Goal: Check status: Check status

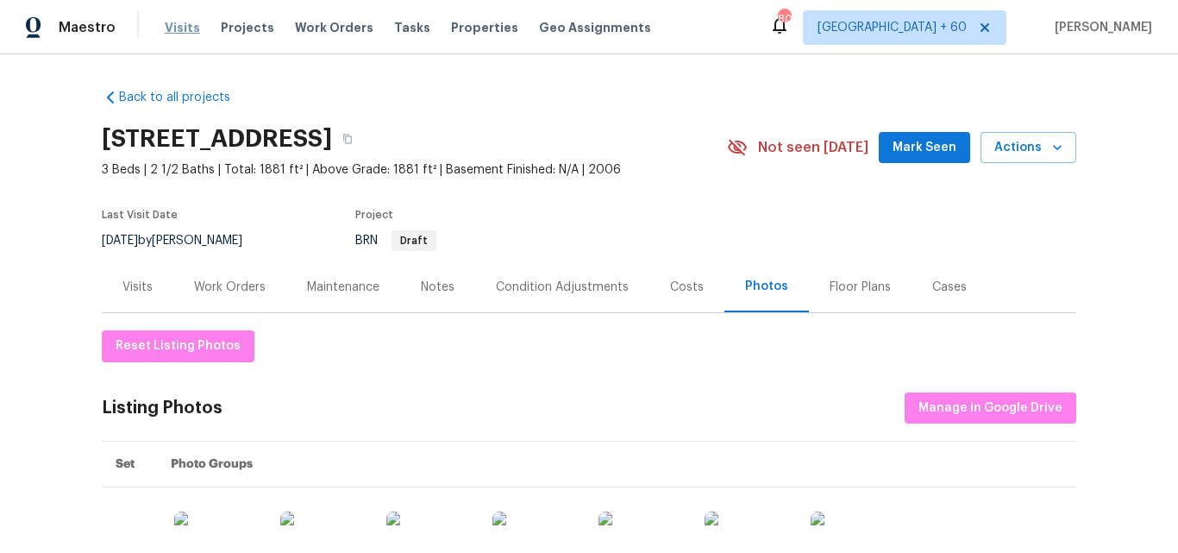
click at [178, 28] on span "Visits" at bounding box center [182, 27] width 35 height 17
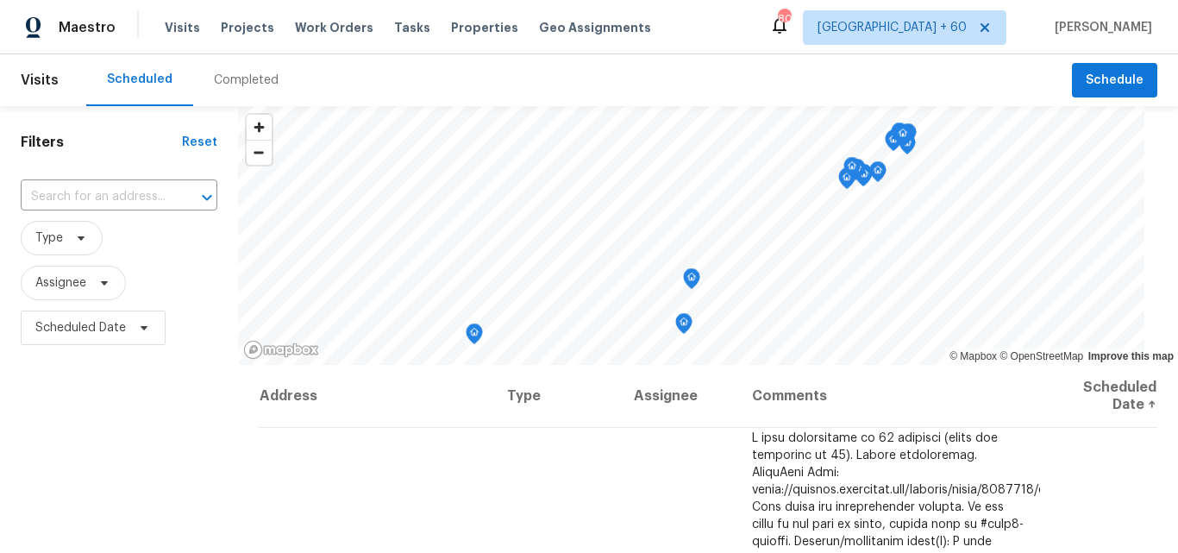
click at [253, 76] on div "Completed" at bounding box center [246, 80] width 65 height 17
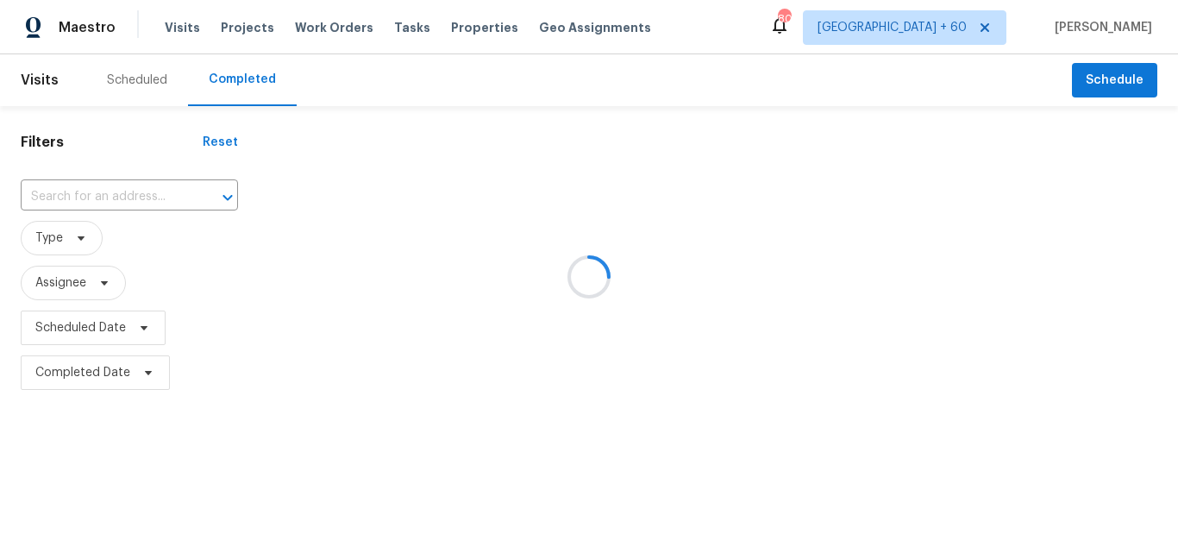
click at [80, 188] on div at bounding box center [589, 276] width 1178 height 553
click at [61, 197] on div at bounding box center [589, 276] width 1178 height 553
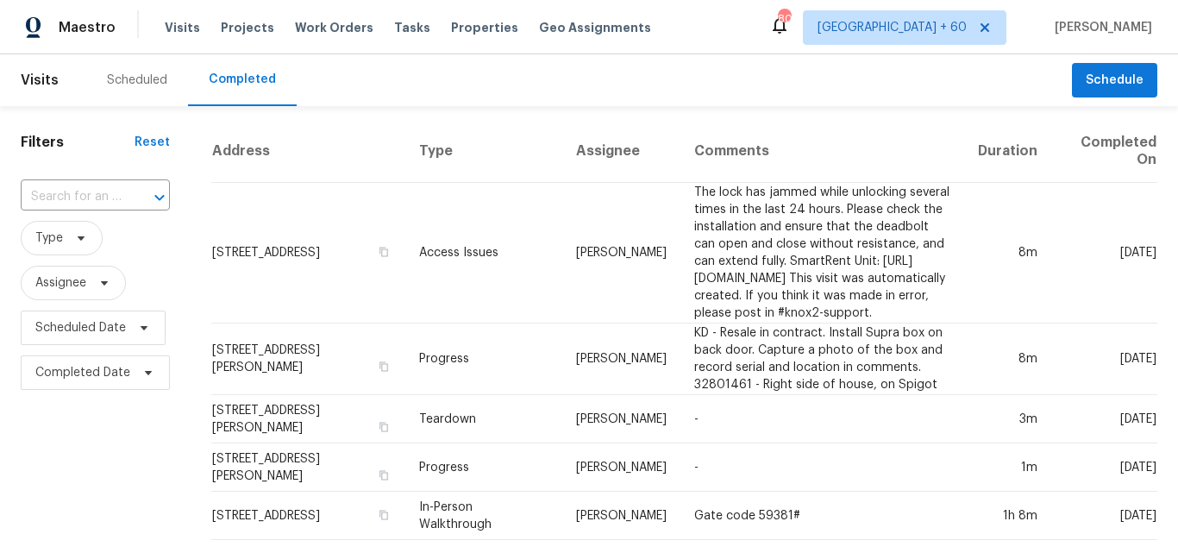
click at [61, 197] on input "text" at bounding box center [71, 197] width 101 height 27
paste input "[STREET_ADDRESS]"
type input "[STREET_ADDRESS]"
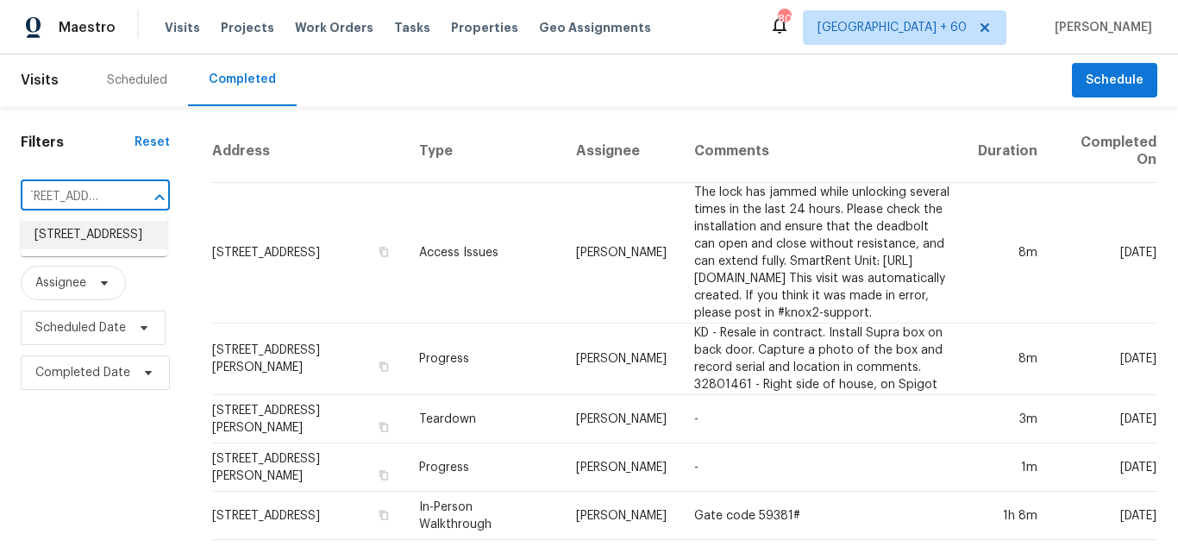
click at [97, 237] on li "[STREET_ADDRESS]" at bounding box center [94, 235] width 147 height 28
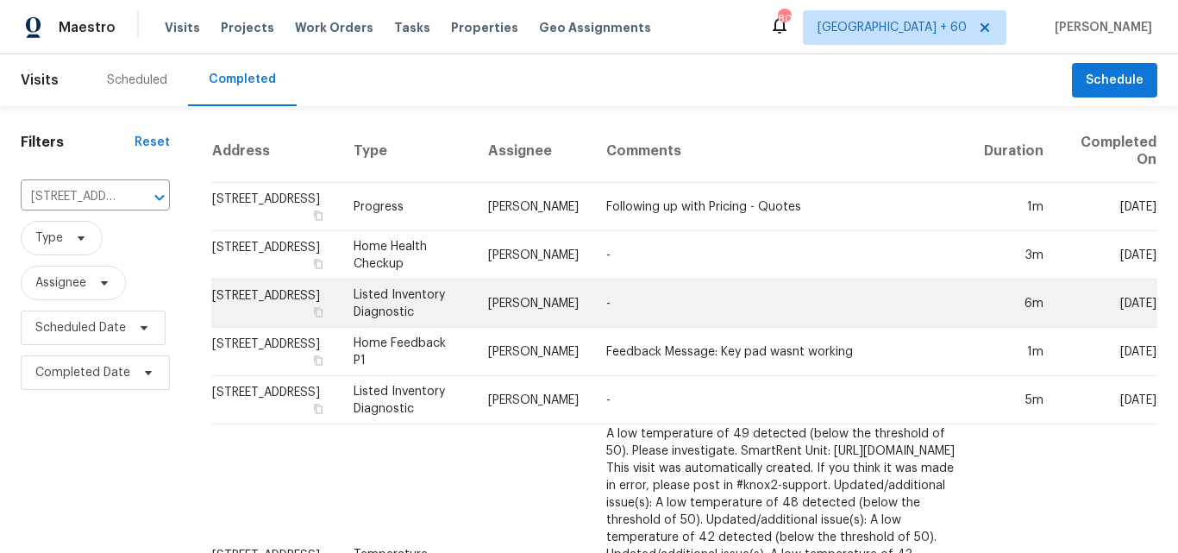
click at [388, 323] on td "Listed Inventory Diagnostic" at bounding box center [407, 303] width 134 height 48
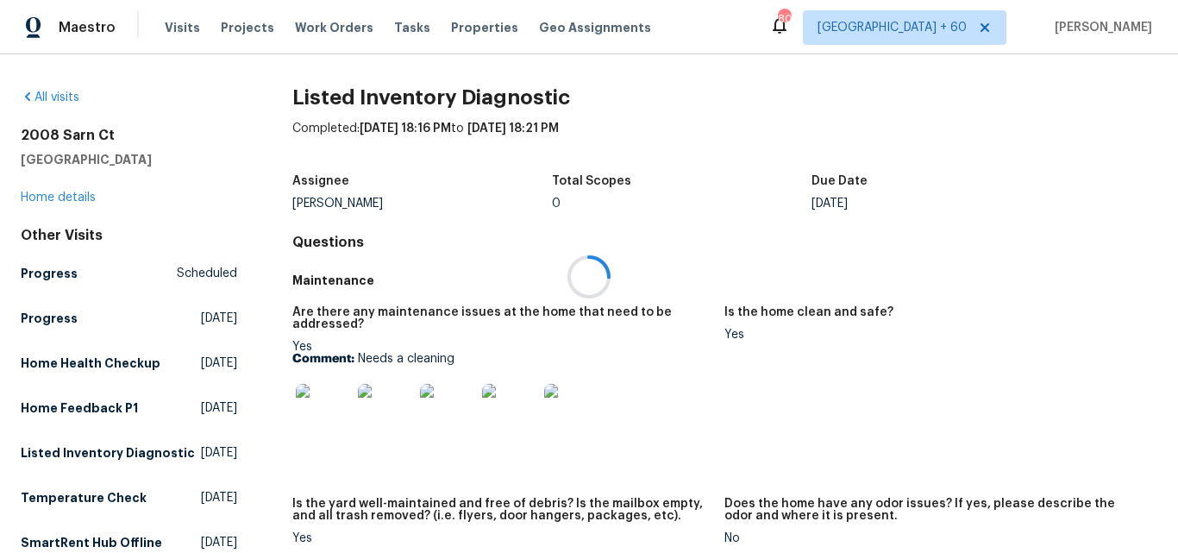
click at [72, 198] on div at bounding box center [589, 276] width 1178 height 553
click at [77, 194] on link "Home details" at bounding box center [58, 197] width 75 height 12
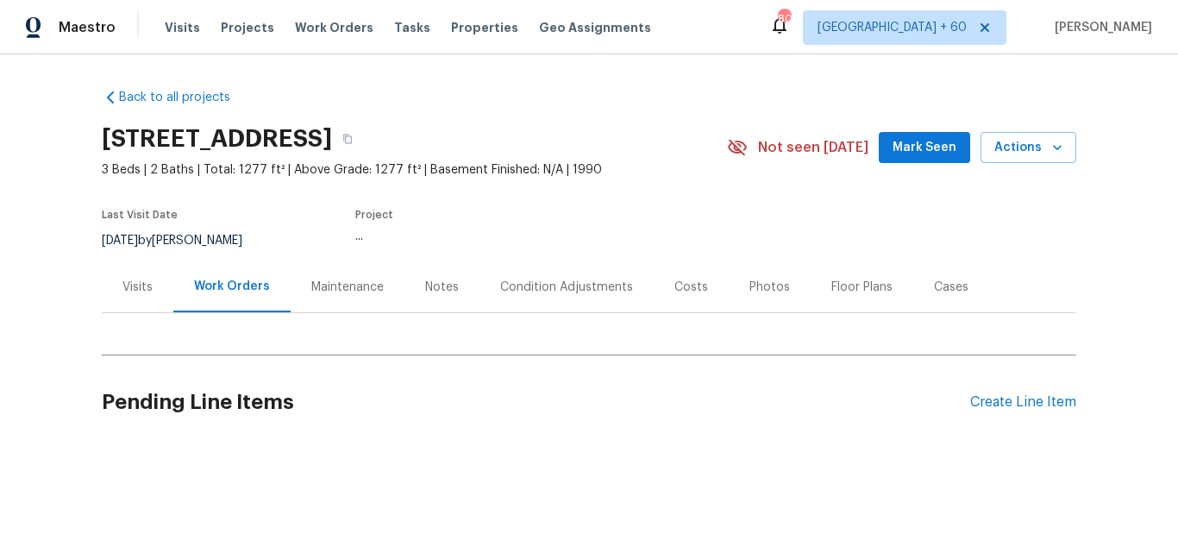
click at [749, 284] on div "Photos" at bounding box center [769, 286] width 41 height 17
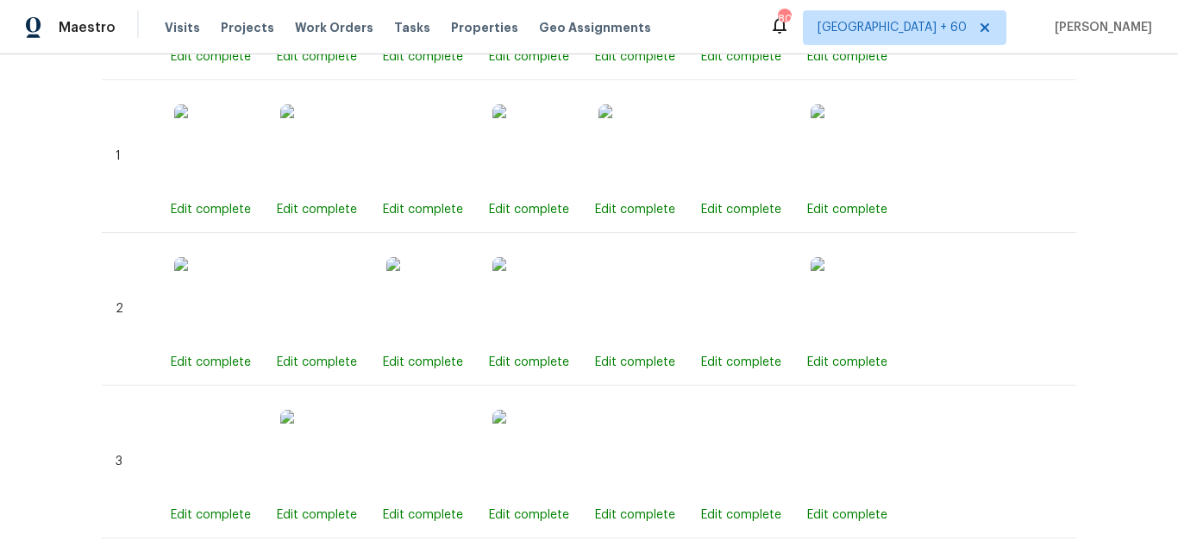
scroll to position [431, 0]
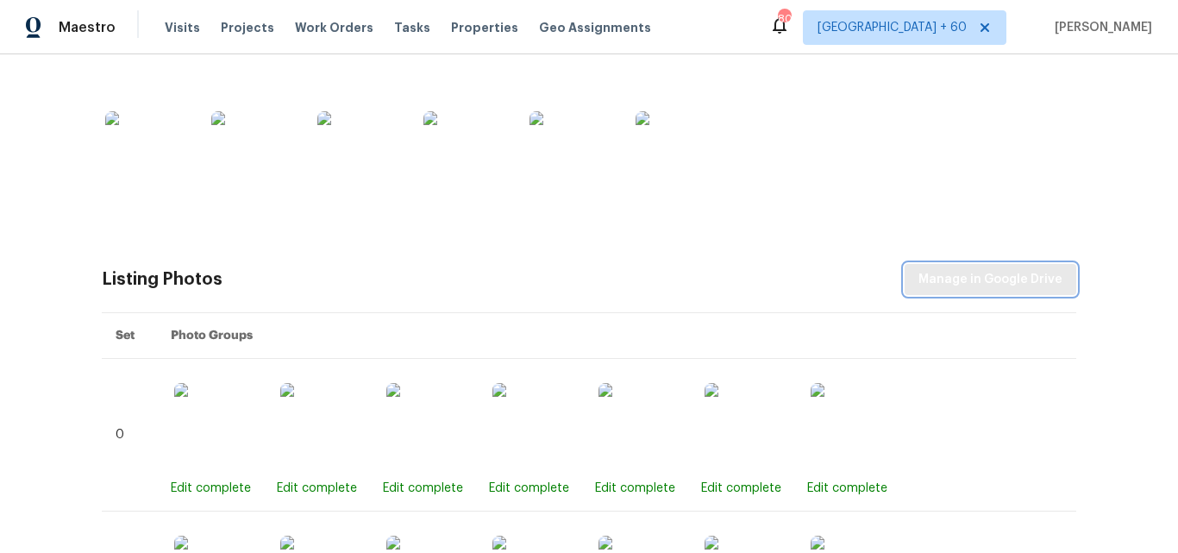
click at [992, 267] on button "Manage in Google Drive" at bounding box center [990, 280] width 172 height 32
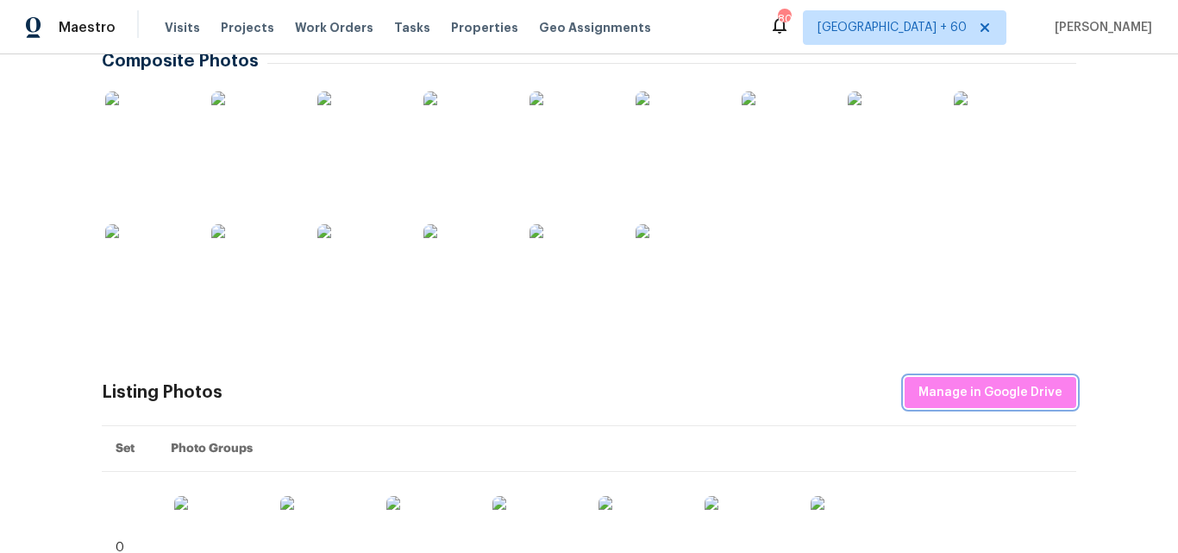
scroll to position [86, 0]
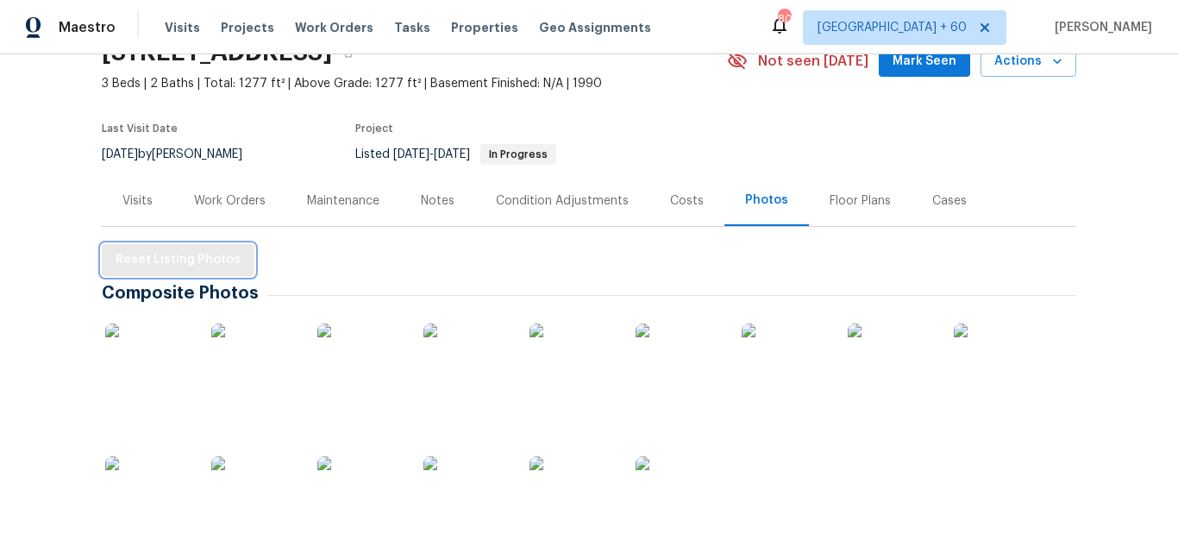
click at [192, 272] on button "Reset Listing Photos" at bounding box center [178, 260] width 153 height 32
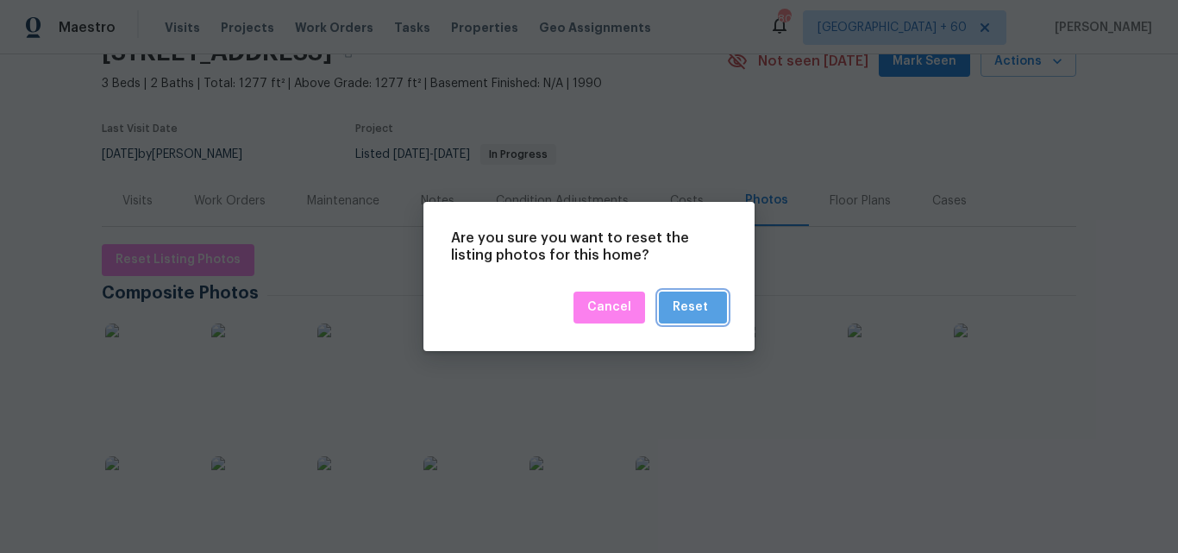
click at [695, 307] on div "Reset" at bounding box center [689, 308] width 35 height 22
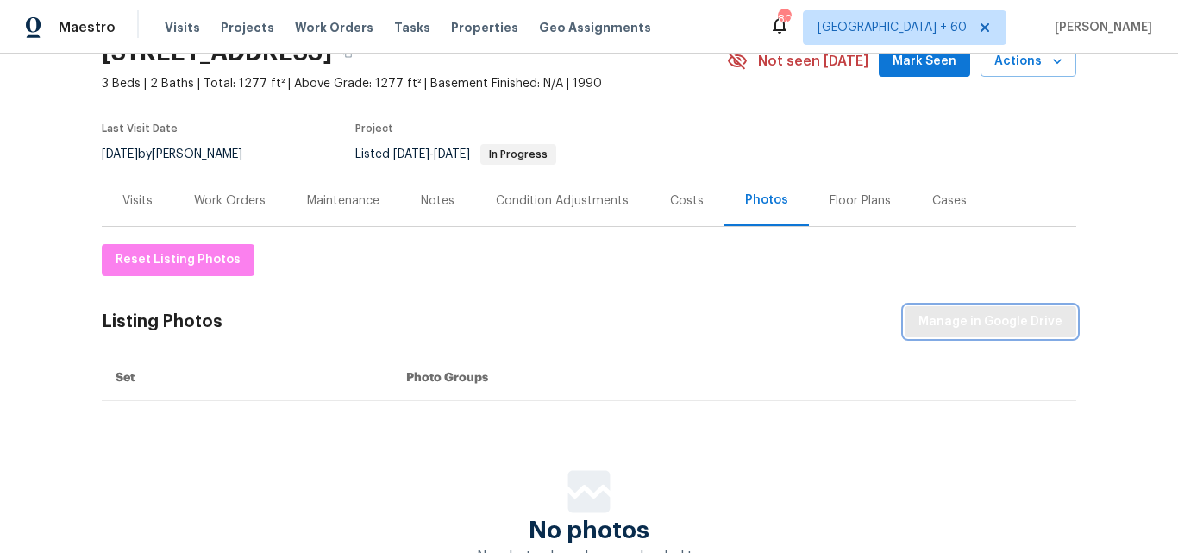
click at [992, 322] on span "Manage in Google Drive" at bounding box center [990, 322] width 144 height 22
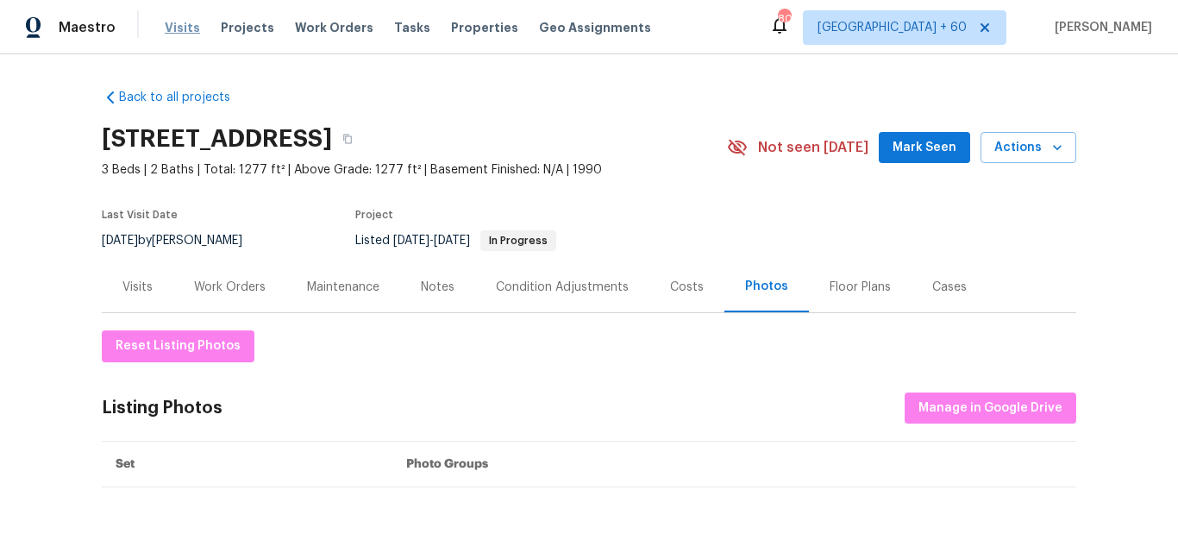
click at [173, 27] on span "Visits" at bounding box center [182, 27] width 35 height 17
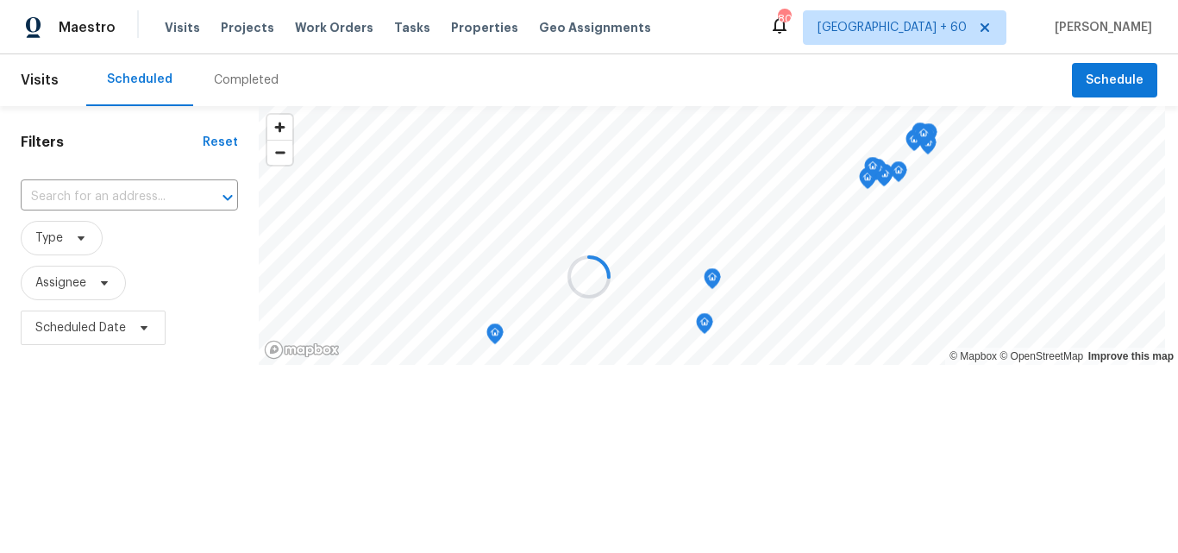
click at [240, 78] on div at bounding box center [589, 276] width 1178 height 553
click at [234, 85] on div at bounding box center [589, 276] width 1178 height 553
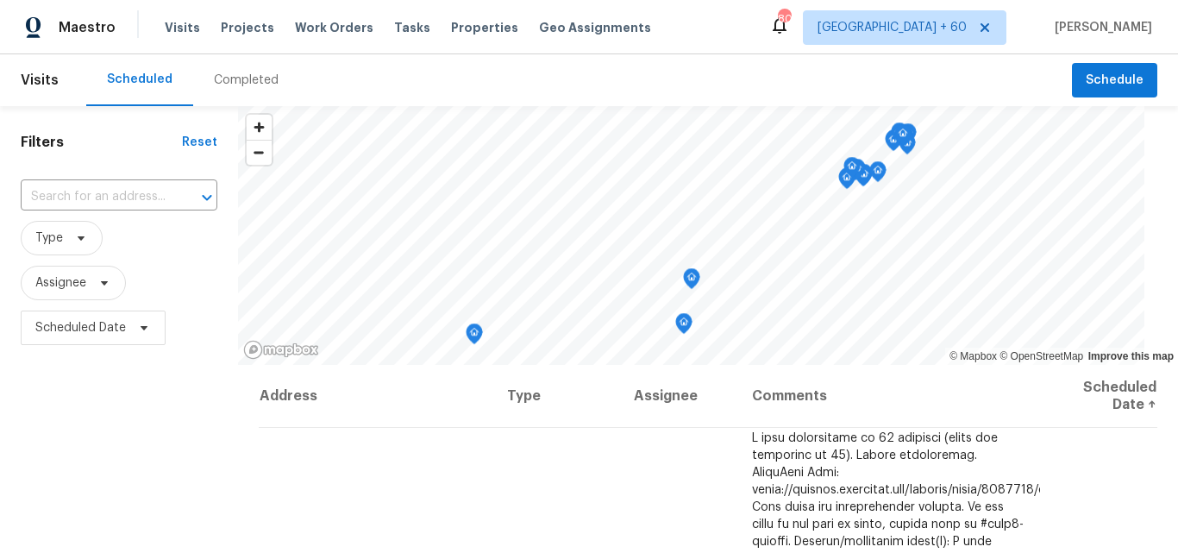
click at [246, 81] on div "Completed" at bounding box center [246, 80] width 65 height 17
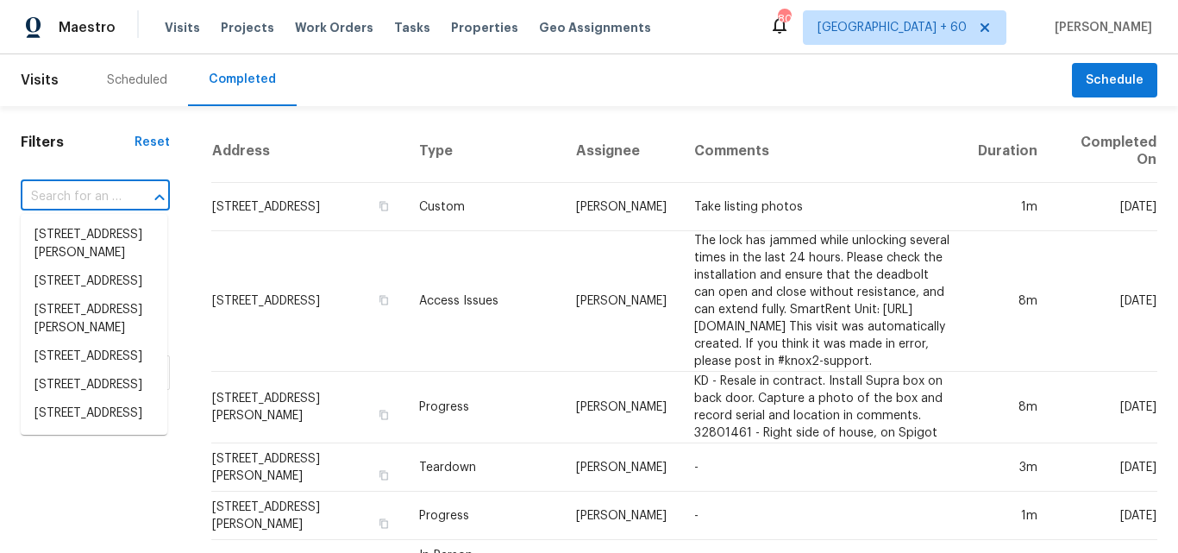
click at [68, 198] on input "text" at bounding box center [71, 197] width 101 height 27
paste input "[STREET_ADDRESS]"
type input "[STREET_ADDRESS]"
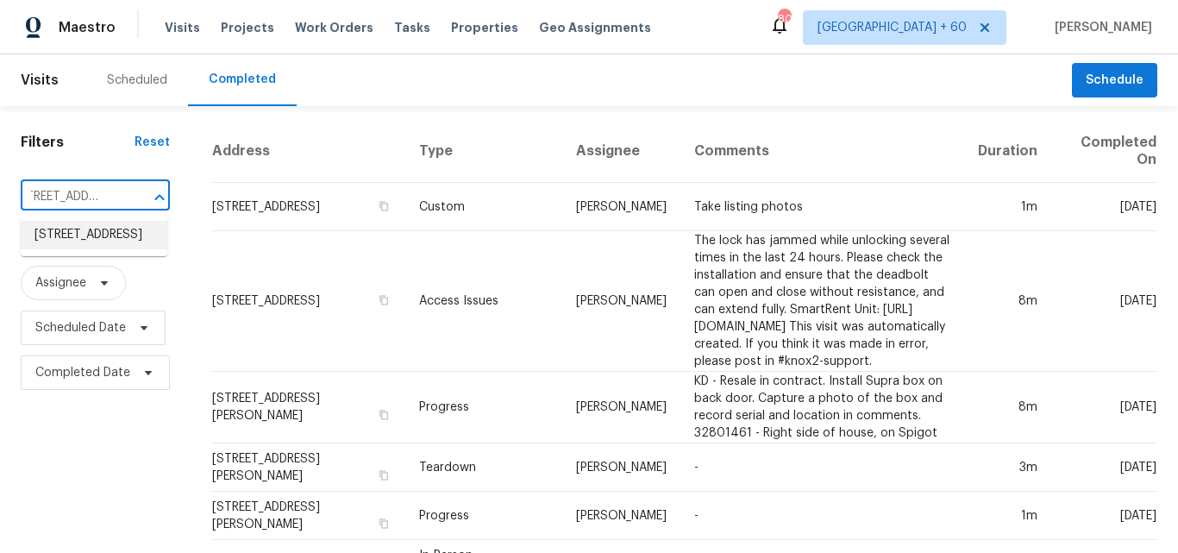
click at [103, 235] on li "[STREET_ADDRESS]" at bounding box center [94, 235] width 147 height 28
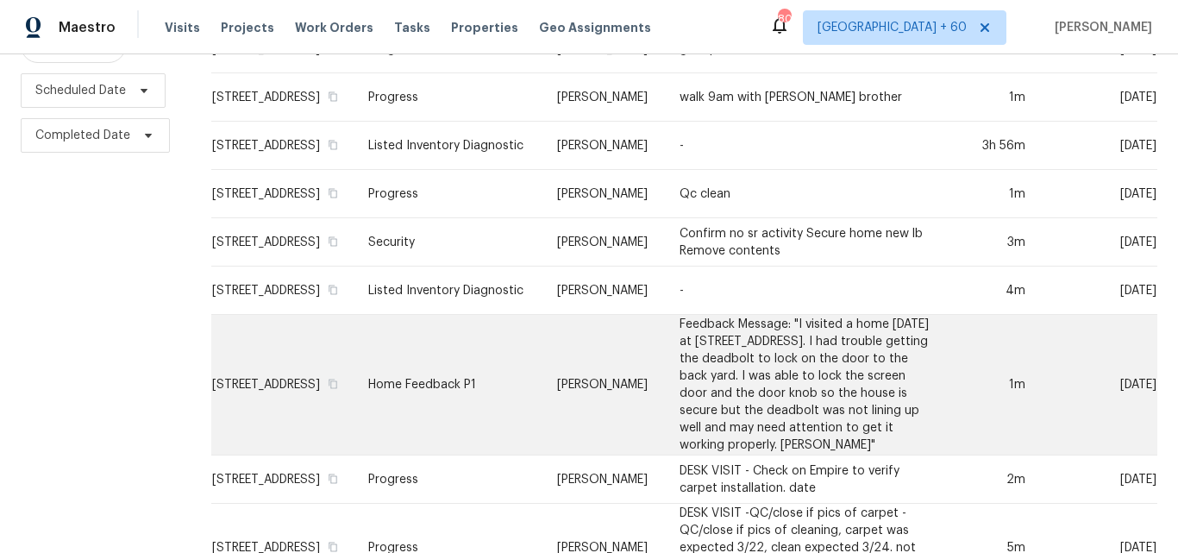
scroll to position [259, 0]
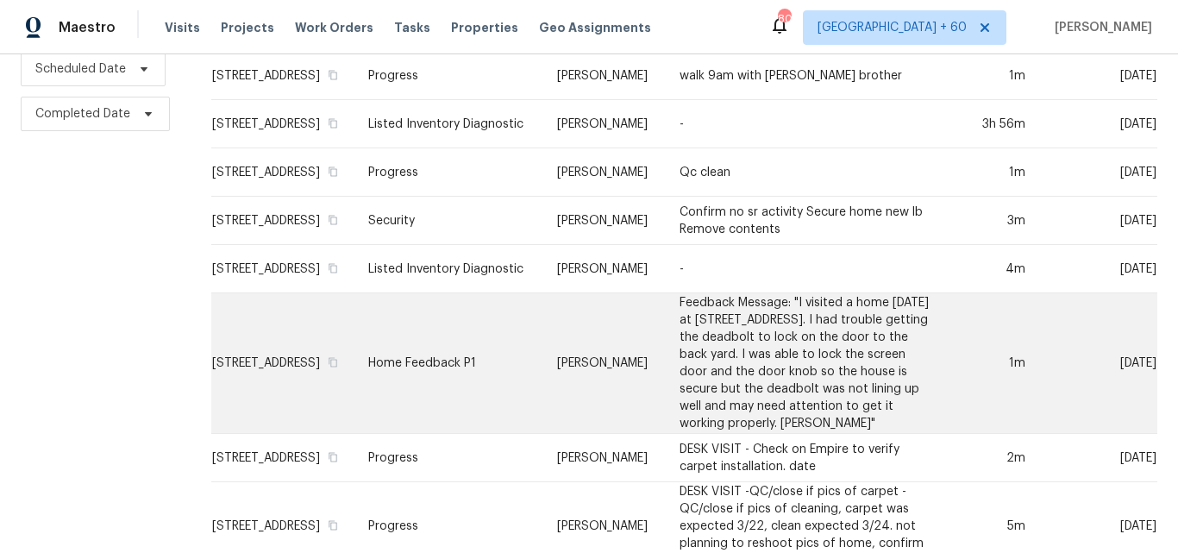
click at [442, 347] on td "Home Feedback P1" at bounding box center [448, 363] width 189 height 141
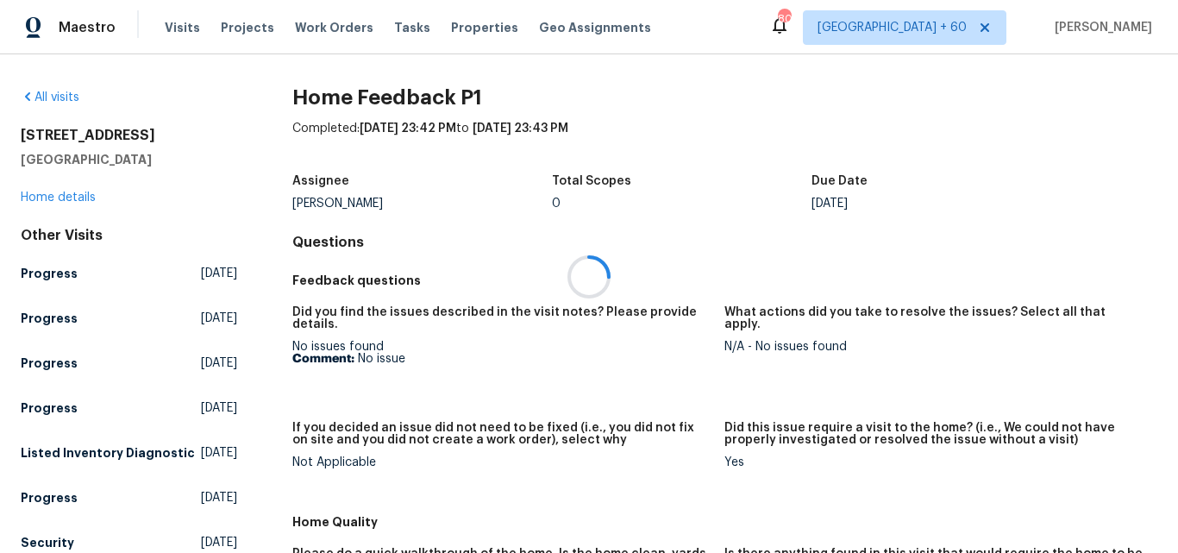
click at [79, 197] on div at bounding box center [589, 276] width 1178 height 553
click at [84, 195] on link "Home details" at bounding box center [58, 197] width 75 height 12
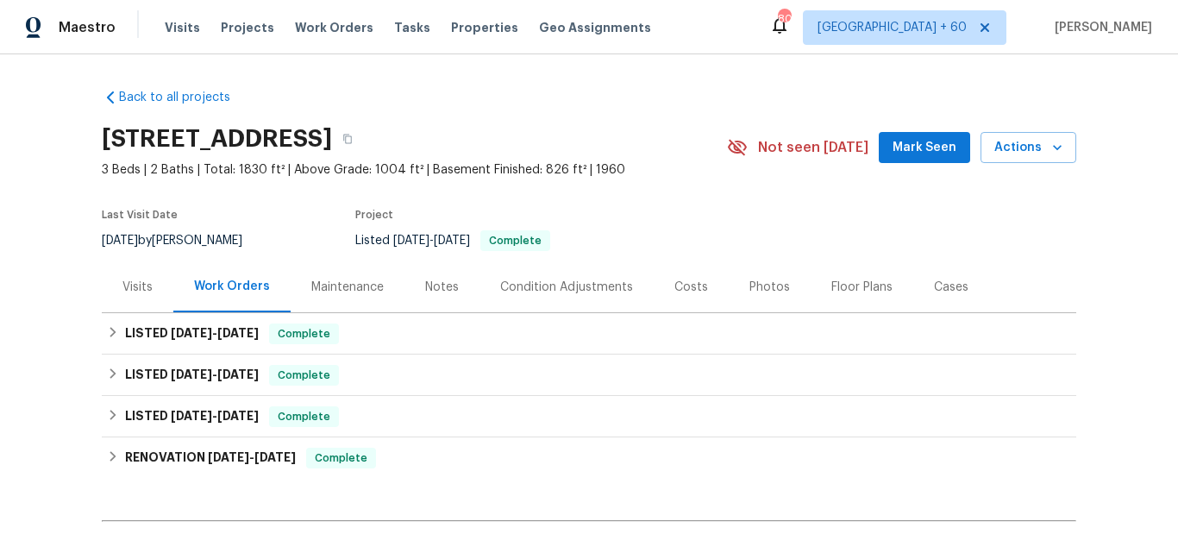
click at [749, 287] on div "Photos" at bounding box center [769, 286] width 41 height 17
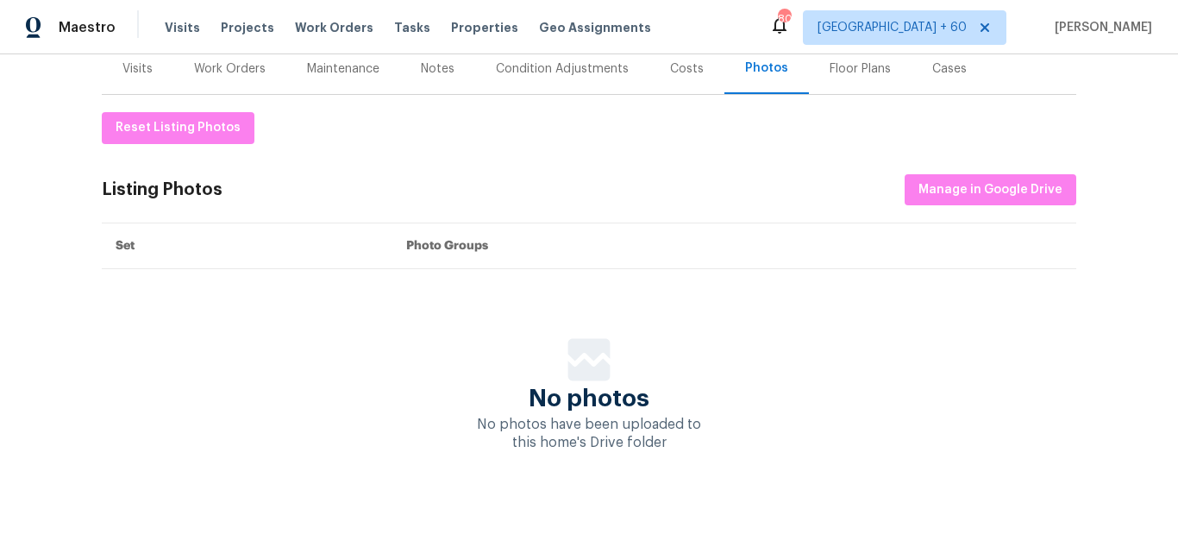
scroll to position [234, 0]
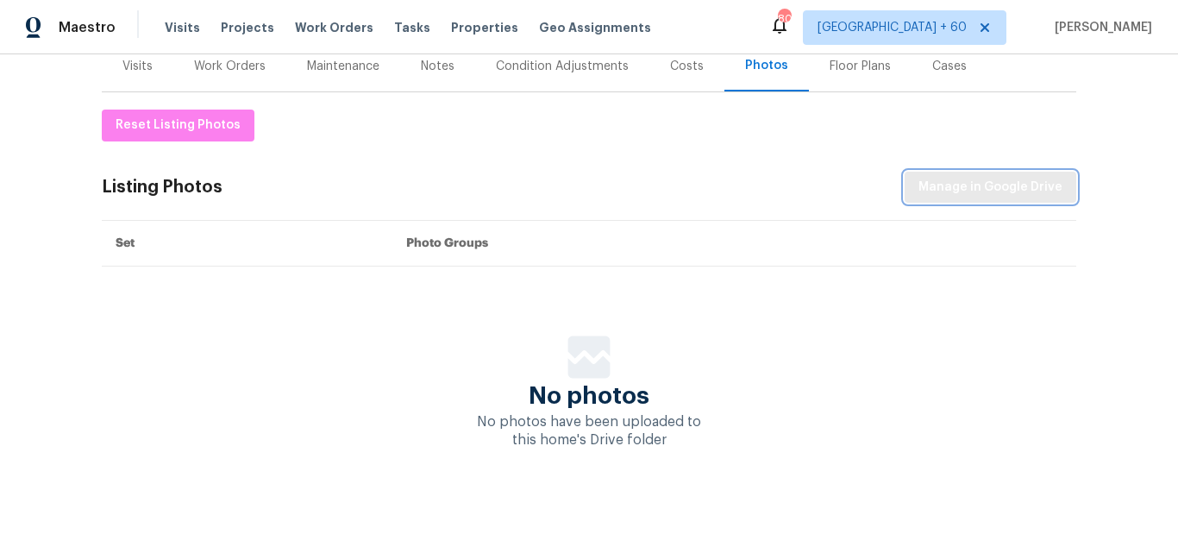
click at [1039, 177] on span "Manage in Google Drive" at bounding box center [990, 188] width 144 height 22
